Goal: Information Seeking & Learning: Learn about a topic

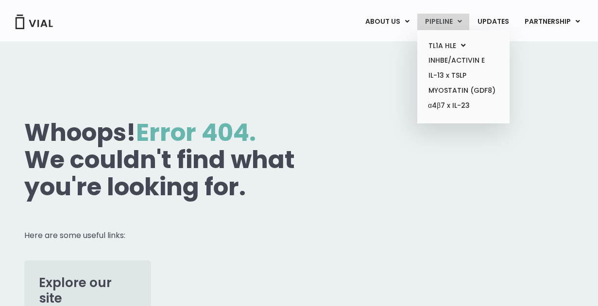
click at [456, 23] on link "PIPELINE" at bounding box center [444, 22] width 52 height 17
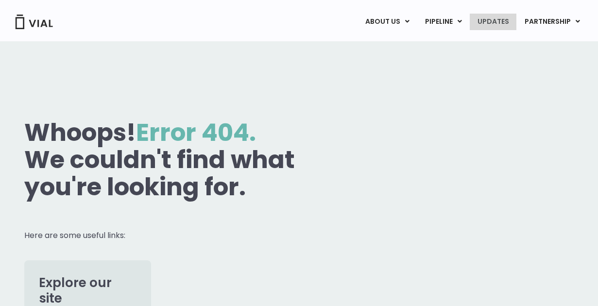
click at [500, 23] on link "UPDATES" at bounding box center [493, 22] width 47 height 17
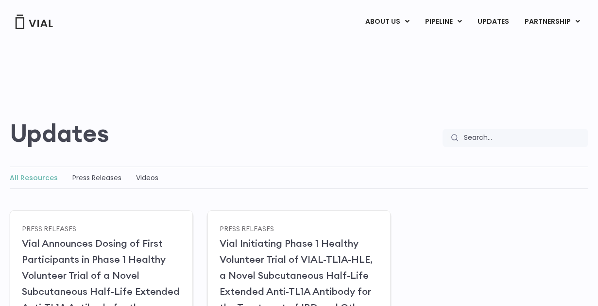
click at [276, 83] on div "Updates Search Search" at bounding box center [299, 94] width 579 height 106
click at [467, 136] on input "Search" at bounding box center [523, 138] width 131 height 18
type input "therapeutic areas"
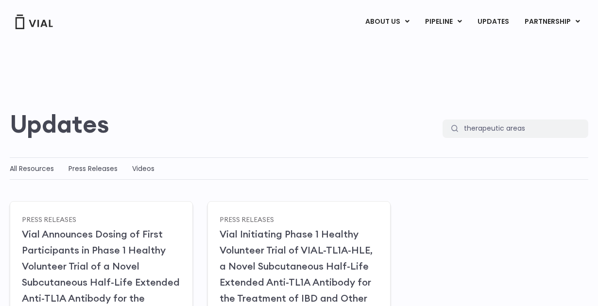
scroll to position [2, 0]
click at [535, 130] on input "therapeutic areas" at bounding box center [523, 128] width 131 height 18
